Goal: Information Seeking & Learning: Learn about a topic

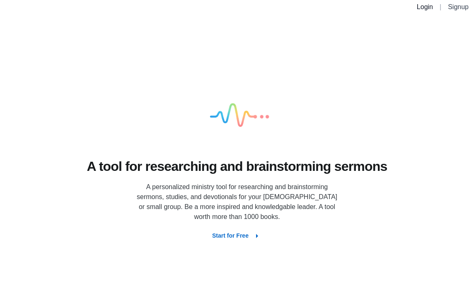
click at [423, 6] on link "Login" at bounding box center [425, 6] width 16 height 7
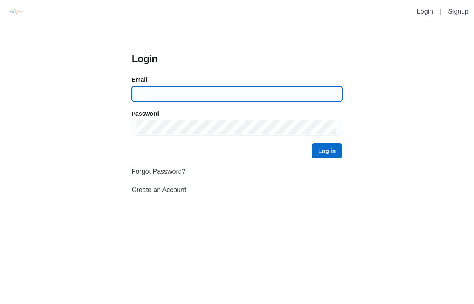
click at [238, 92] on input at bounding box center [237, 93] width 200 height 15
click at [249, 93] on input at bounding box center [237, 93] width 200 height 15
type input "[EMAIL_ADDRESS][DOMAIN_NAME]"
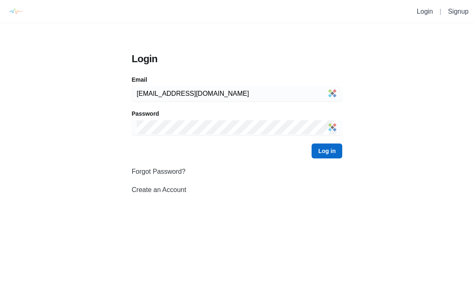
click at [338, 158] on button "Log in" at bounding box center [326, 150] width 31 height 15
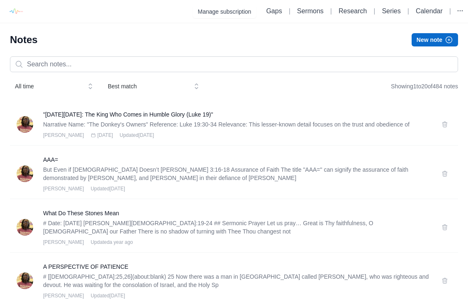
click at [352, 16] on li "Research" at bounding box center [352, 11] width 35 height 10
click at [352, 10] on link "Research" at bounding box center [352, 10] width 28 height 7
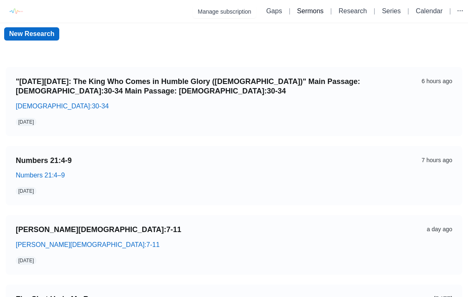
click at [307, 12] on link "Sermons" at bounding box center [310, 10] width 27 height 7
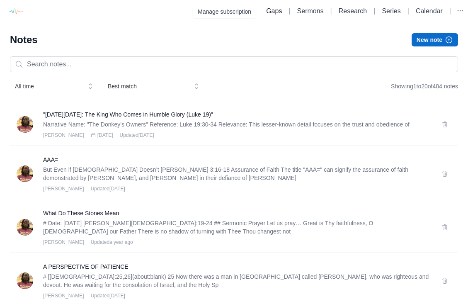
click at [266, 12] on link "Gaps" at bounding box center [274, 10] width 16 height 7
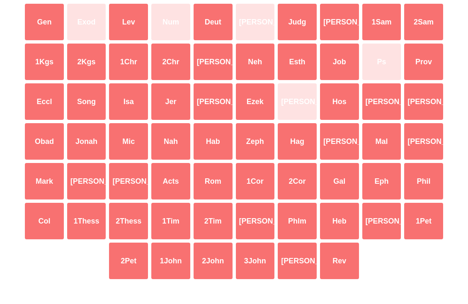
scroll to position [75, 0]
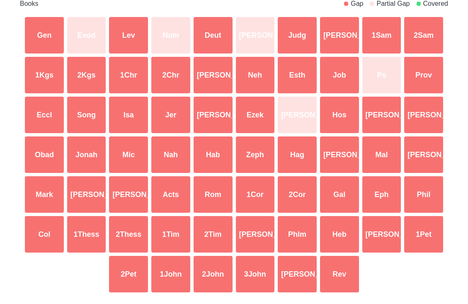
click at [297, 236] on div "Phlm" at bounding box center [297, 234] width 42 height 40
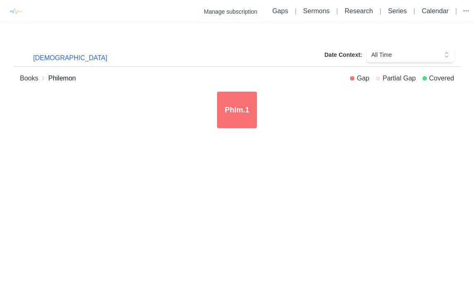
click at [33, 75] on link "Books" at bounding box center [29, 78] width 18 height 10
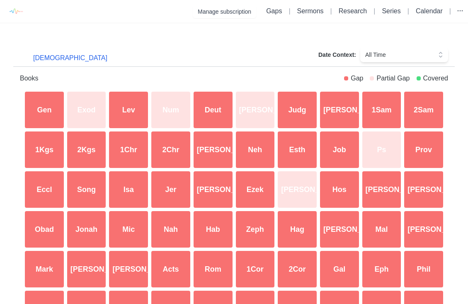
click at [261, 106] on div "[PERSON_NAME]" at bounding box center [255, 110] width 42 height 40
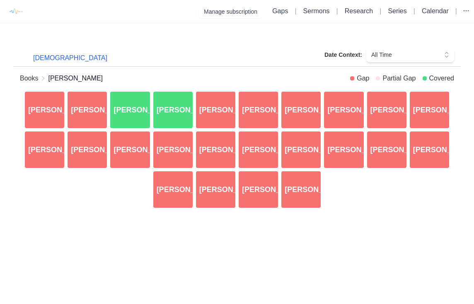
click at [123, 112] on div "[PERSON_NAME].3" at bounding box center [130, 110] width 43 height 40
click at [188, 113] on div "[PERSON_NAME].4" at bounding box center [173, 110] width 43 height 40
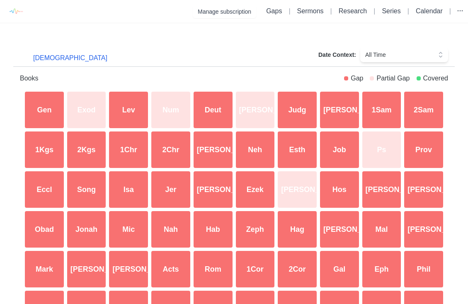
click at [309, 194] on div "[PERSON_NAME]" at bounding box center [297, 189] width 42 height 40
click at [311, 8] on link "Sermons" at bounding box center [310, 10] width 27 height 7
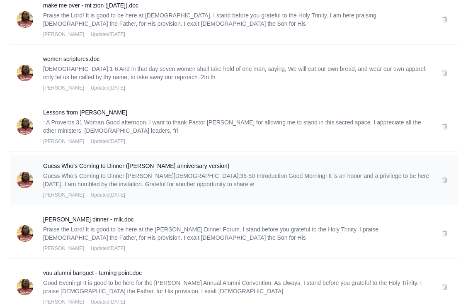
scroll to position [895, 0]
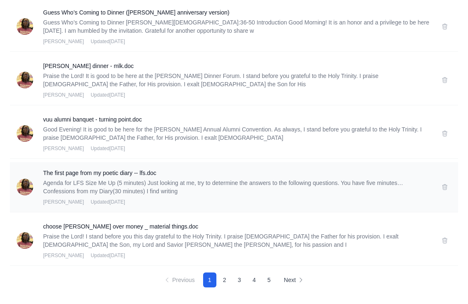
click at [121, 164] on div "The first page from my poetic diary -- lfs.doc Agenda for LFS Size Me Up (5 min…" at bounding box center [234, 187] width 448 height 50
click at [150, 233] on p "Praise the Lord! I stand before you this day grateful to the Holy Trinity. I pr…" at bounding box center [237, 240] width 388 height 17
click at [150, 224] on h3 "choose [PERSON_NAME] over money _ material things.doc" at bounding box center [237, 226] width 388 height 8
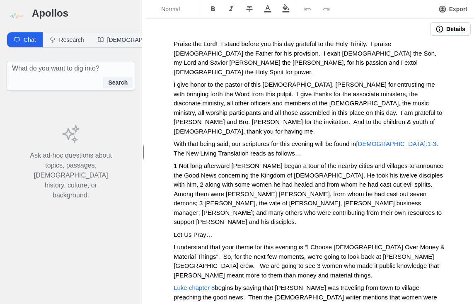
click at [441, 28] on button "Details" at bounding box center [450, 28] width 41 height 13
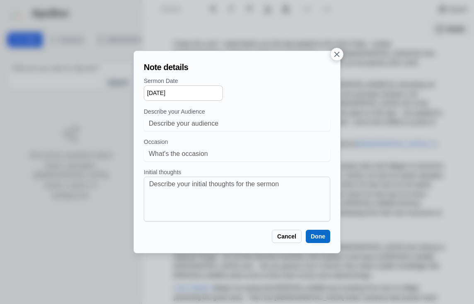
click at [287, 236] on button "Cancel" at bounding box center [287, 235] width 30 height 13
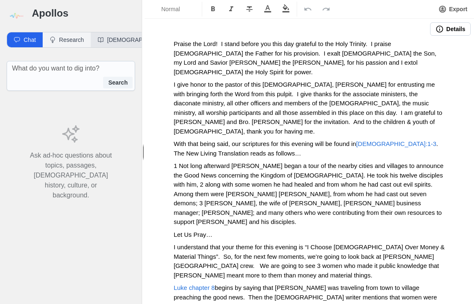
click at [104, 43] on button "[DEMOGRAPHIC_DATA]" at bounding box center [135, 39] width 88 height 15
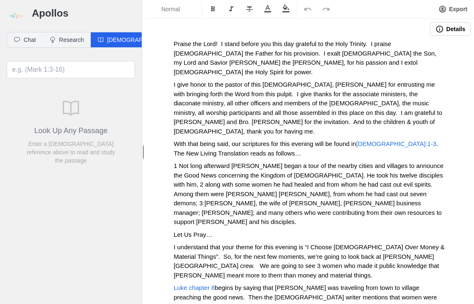
click at [443, 26] on button "Details" at bounding box center [450, 28] width 41 height 13
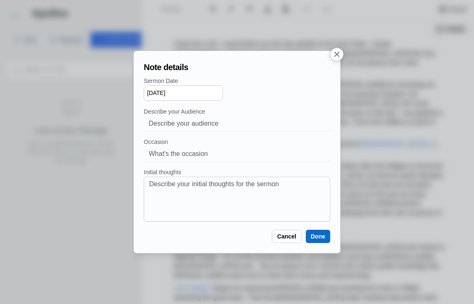
click at [332, 53] on button "button" at bounding box center [336, 54] width 13 height 13
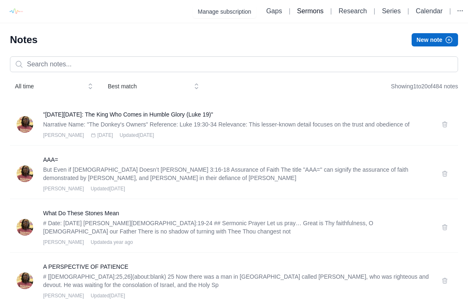
click at [306, 12] on link "Sermons" at bounding box center [310, 10] width 27 height 7
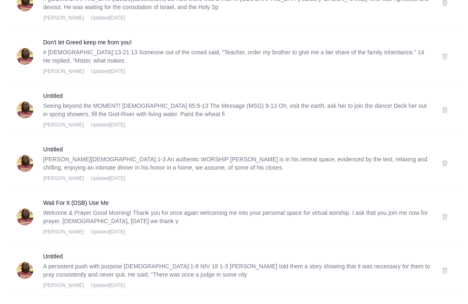
scroll to position [895, 0]
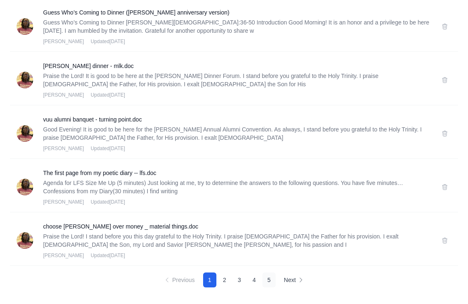
click at [272, 281] on button "5" at bounding box center [268, 279] width 13 height 15
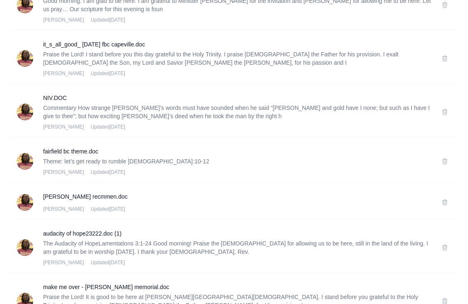
scroll to position [870, 0]
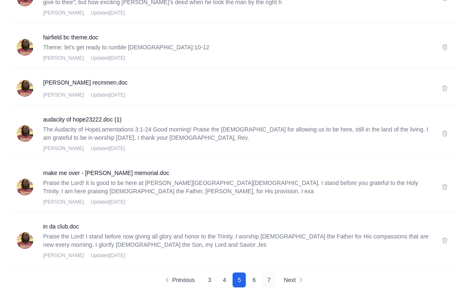
click at [274, 279] on button "7" at bounding box center [268, 279] width 13 height 15
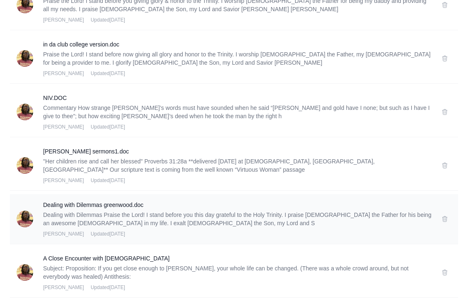
scroll to position [903, 0]
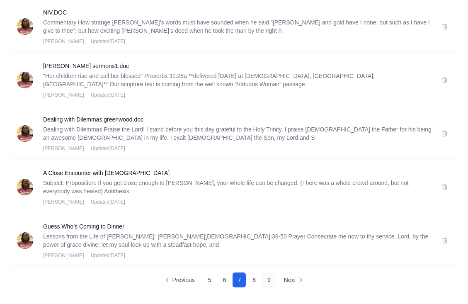
click at [273, 279] on button "9" at bounding box center [268, 279] width 13 height 15
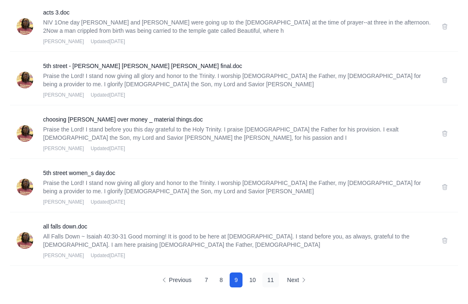
click at [273, 282] on button "11" at bounding box center [270, 279] width 17 height 15
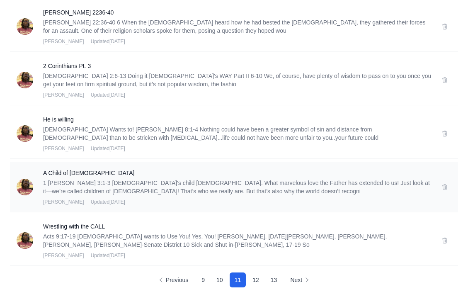
click at [268, 197] on div "A Child of [DEMOGRAPHIC_DATA] 1 [PERSON_NAME] 3:1-3 [DEMOGRAPHIC_DATA]'s child …" at bounding box center [237, 187] width 388 height 36
click at [268, 183] on p "1 [PERSON_NAME] 3:1-3 [DEMOGRAPHIC_DATA]'s child [DEMOGRAPHIC_DATA]. What marve…" at bounding box center [237, 186] width 388 height 17
click at [65, 171] on h3 "A Child of [DEMOGRAPHIC_DATA]" at bounding box center [237, 173] width 388 height 8
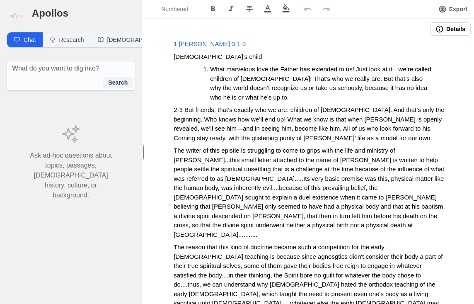
click at [257, 97] on span "What marvelous love the Father has extended to us! Just look at it—we’re called…" at bounding box center [321, 82] width 223 height 35
drag, startPoint x: 303, startPoint y: 89, endPoint x: 285, endPoint y: 84, distance: 18.6
click at [303, 89] on span "What marvelous love the Father has extended to us! Just look at it—we’re called…" at bounding box center [321, 82] width 223 height 35
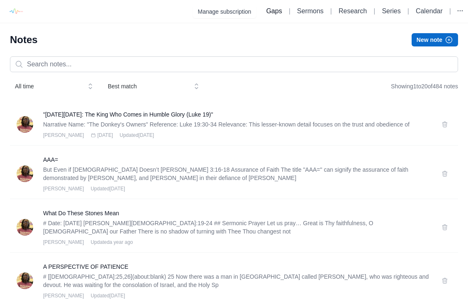
click at [266, 11] on link "Gaps" at bounding box center [274, 10] width 16 height 7
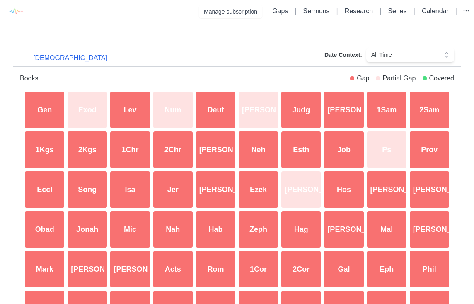
click at [383, 60] on button "All Time" at bounding box center [410, 54] width 88 height 15
click at [386, 56] on span "All Time" at bounding box center [404, 55] width 66 height 8
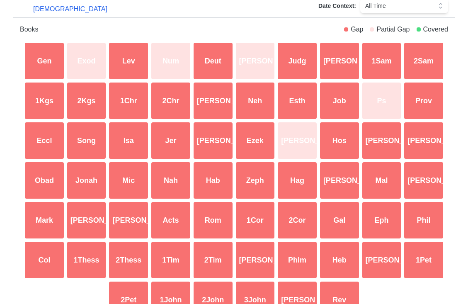
scroll to position [49, 0]
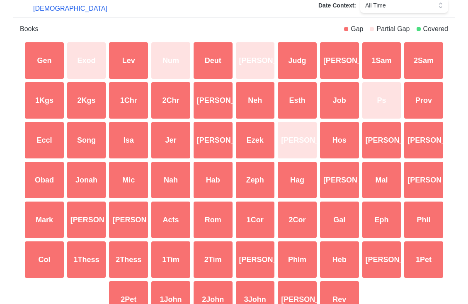
click at [40, 8] on button "[DEMOGRAPHIC_DATA]" at bounding box center [70, 8] width 87 height 17
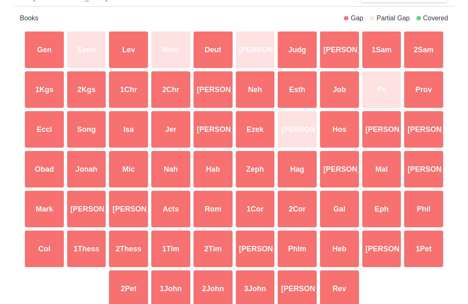
scroll to position [61, 0]
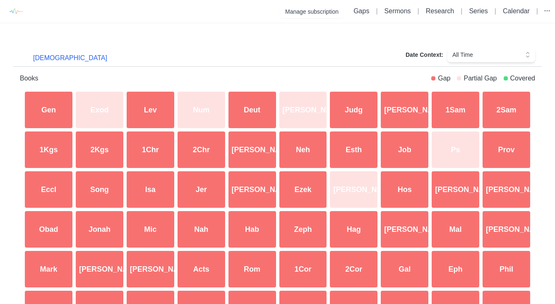
click at [473, 12] on li "|" at bounding box center [537, 11] width 8 height 10
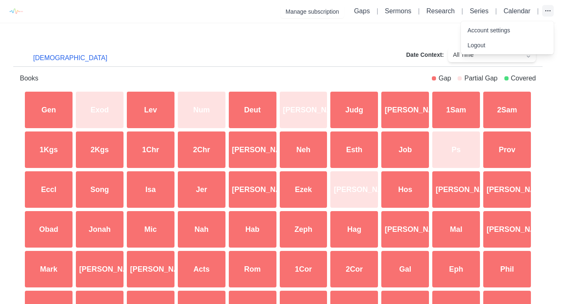
click at [473, 10] on button "button" at bounding box center [548, 11] width 12 height 12
click at [473, 30] on link "Account settings" at bounding box center [507, 30] width 93 height 15
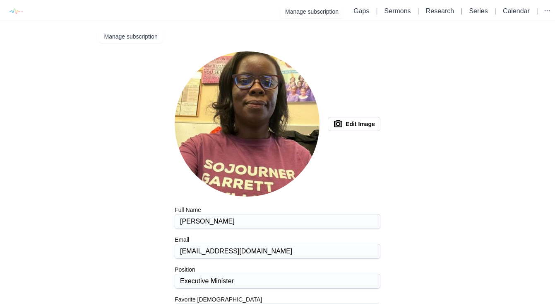
type input "niv"
click at [303, 11] on button "Manage subscription" at bounding box center [311, 11] width 63 height 13
